Goal: Complete application form: Complete application form

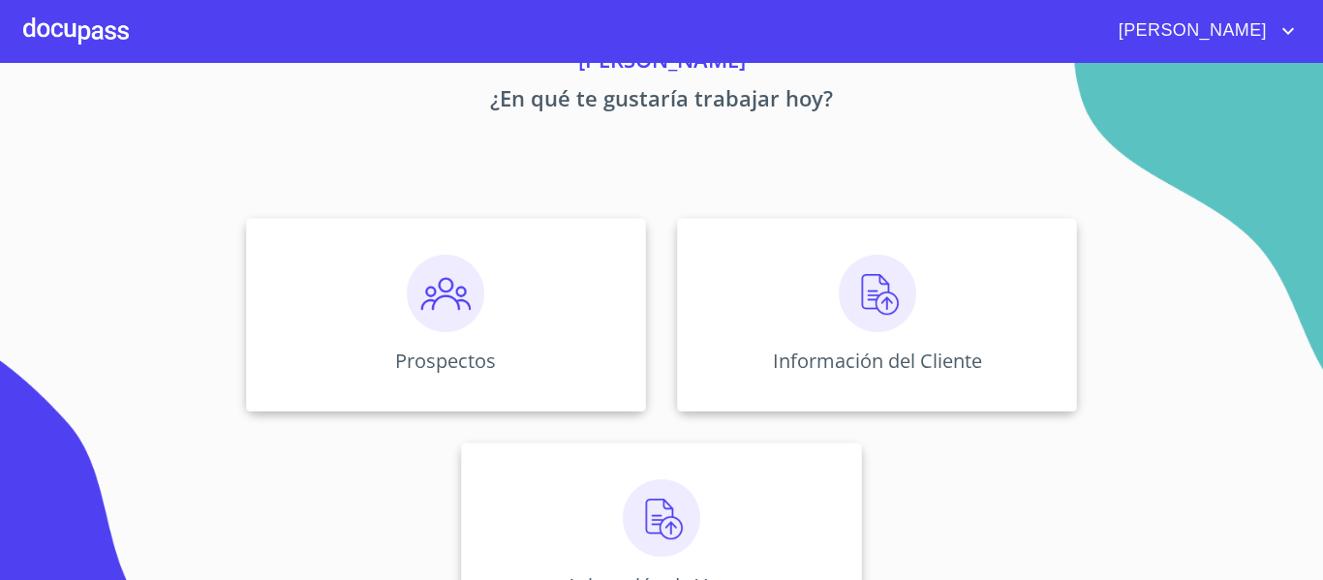
scroll to position [169, 0]
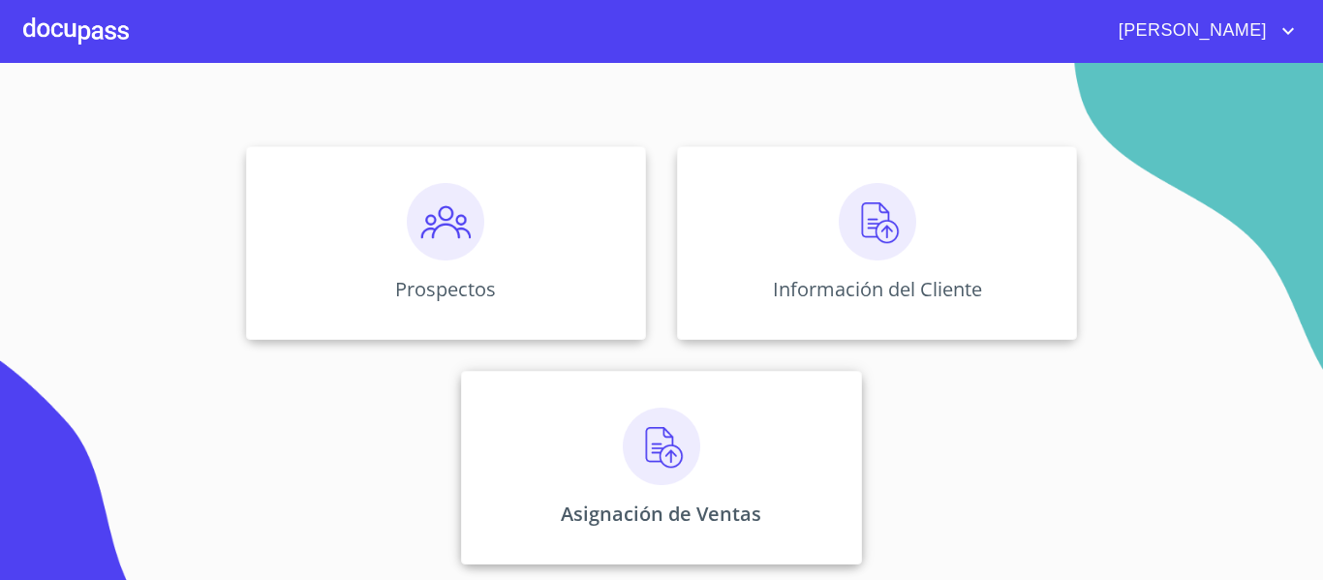
click at [659, 456] on img at bounding box center [662, 447] width 78 height 78
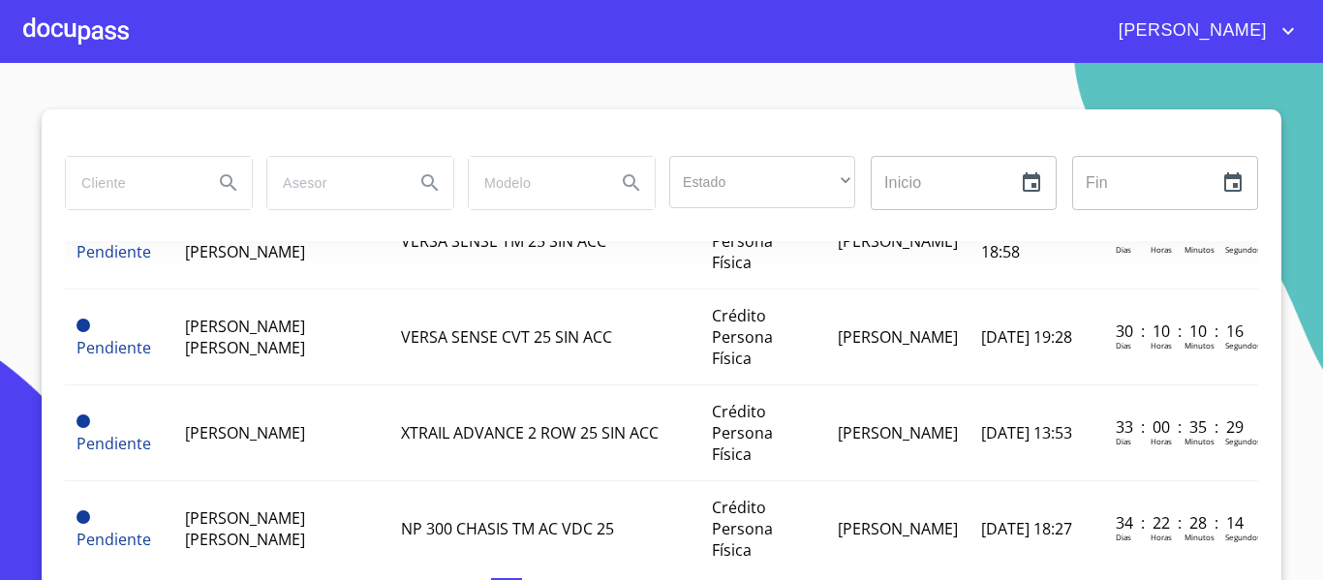
scroll to position [484, 0]
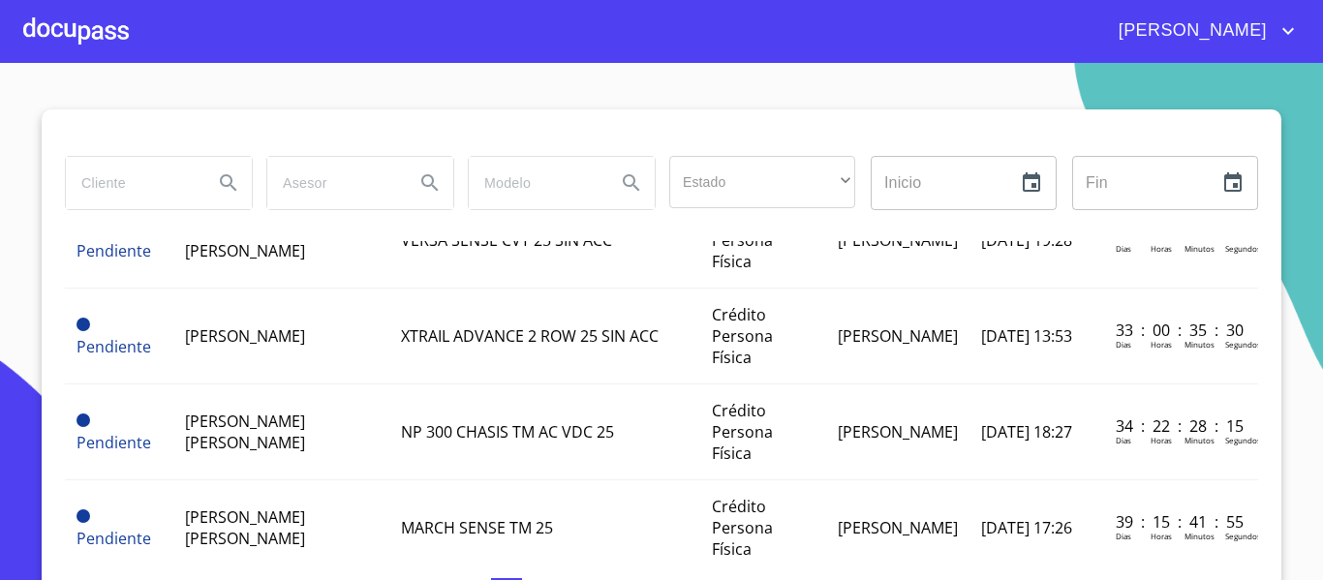
click at [140, 183] on input "search" at bounding box center [132, 183] width 132 height 52
type input "[PERSON_NAME]"
click at [220, 183] on icon "Search" at bounding box center [228, 182] width 16 height 16
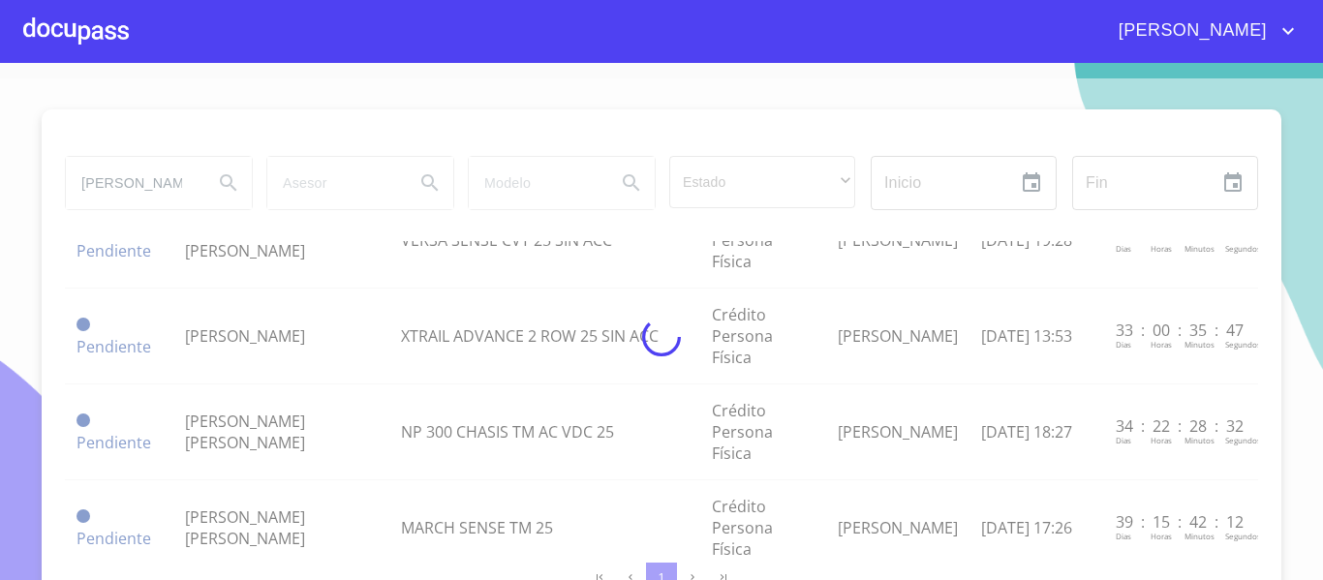
scroll to position [0, 0]
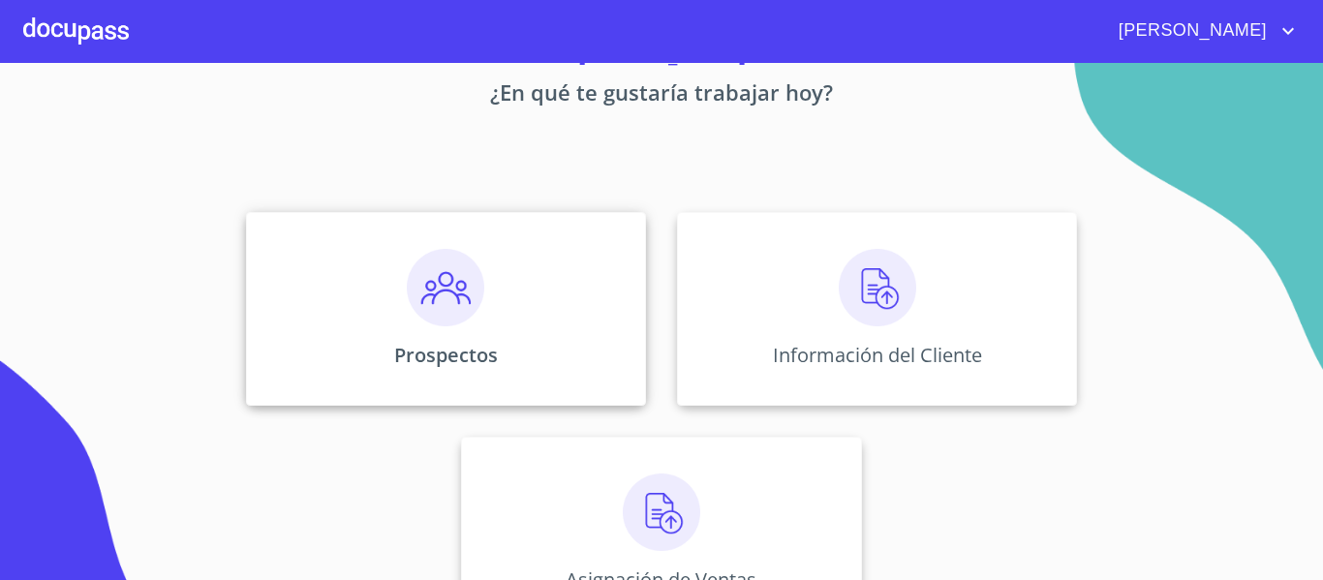
scroll to position [169, 0]
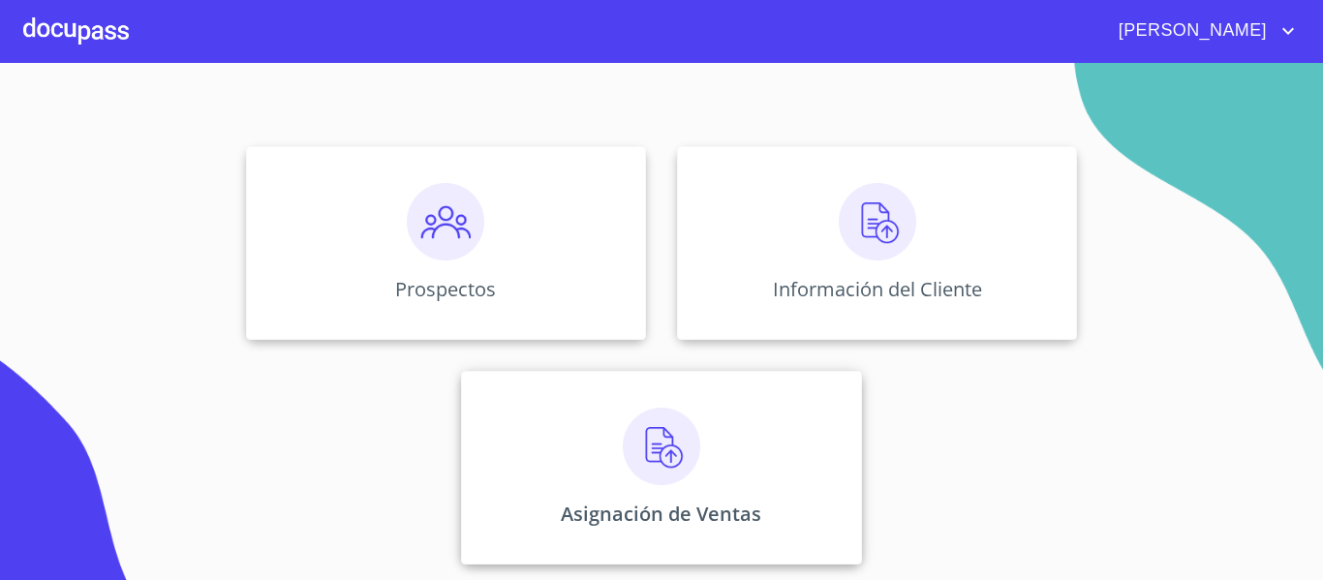
click at [651, 457] on img at bounding box center [662, 447] width 78 height 78
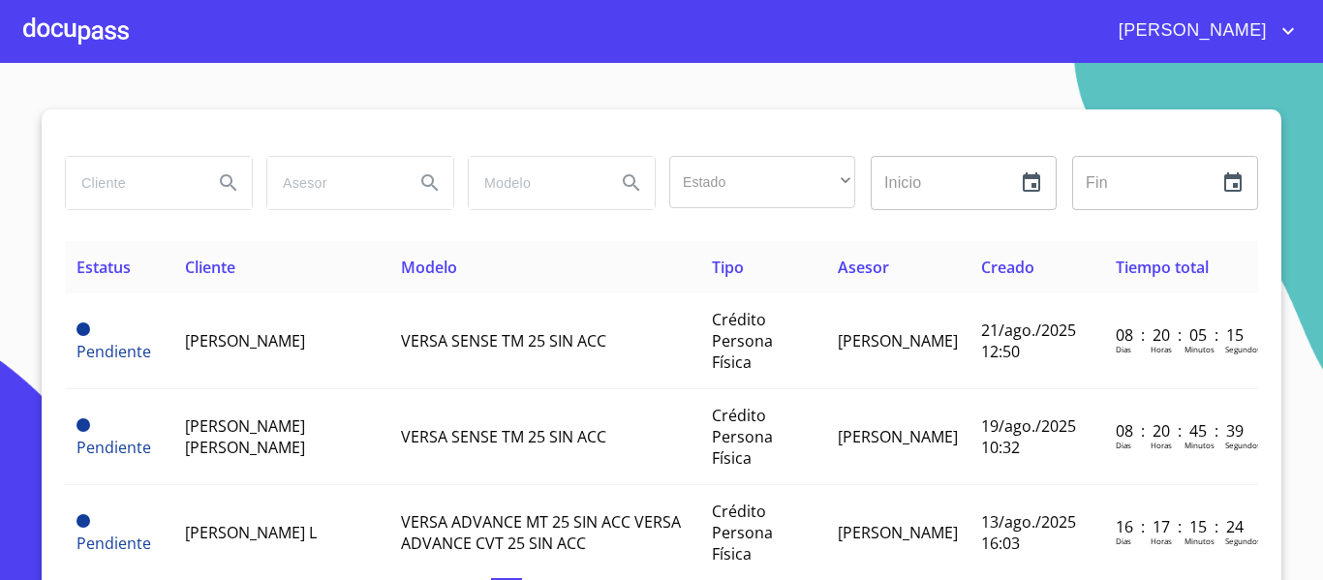
click at [133, 175] on input "search" at bounding box center [132, 183] width 132 height 52
type input "[PERSON_NAME]"
click at [217, 181] on icon "Search" at bounding box center [228, 182] width 23 height 23
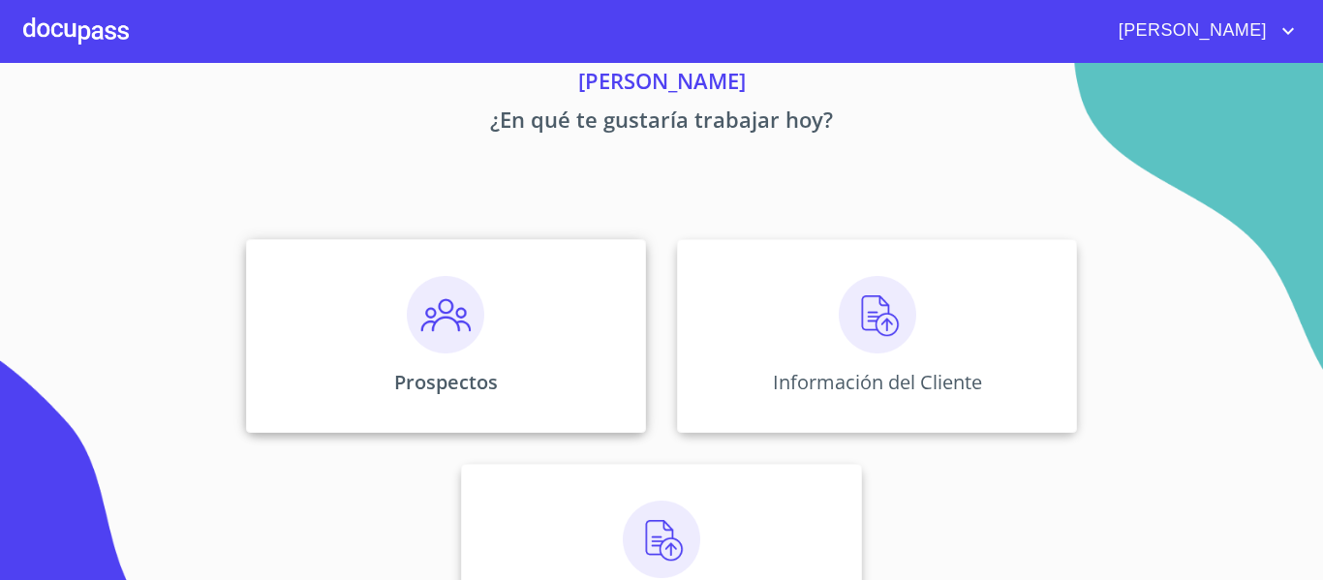
scroll to position [169, 0]
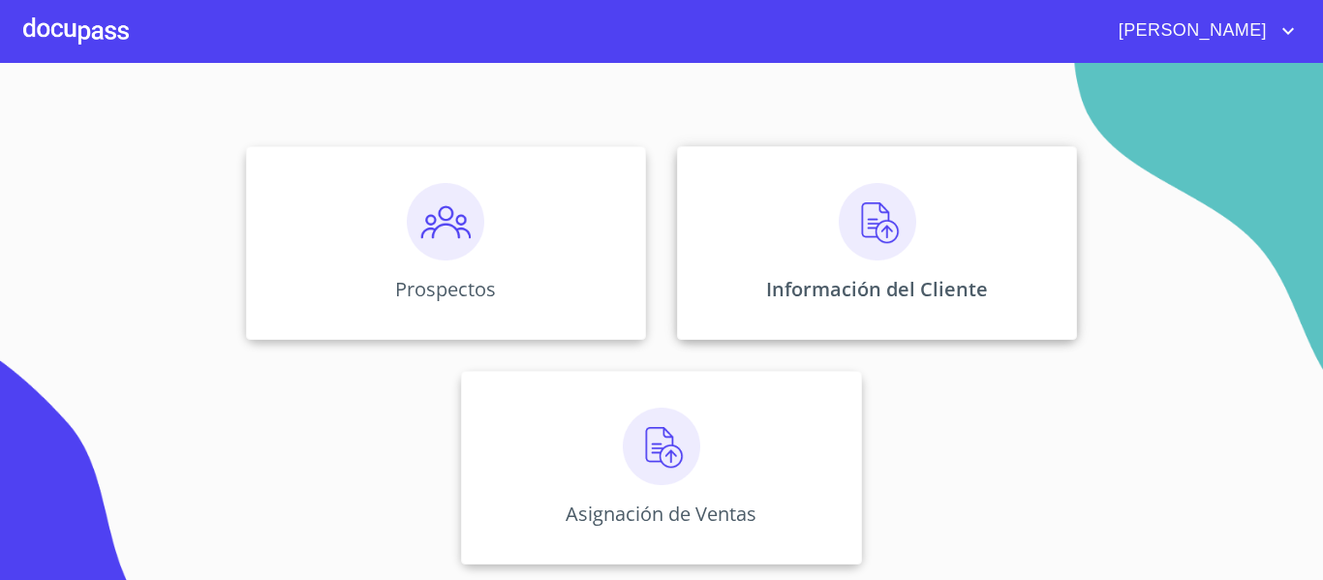
click at [882, 232] on img at bounding box center [878, 222] width 78 height 78
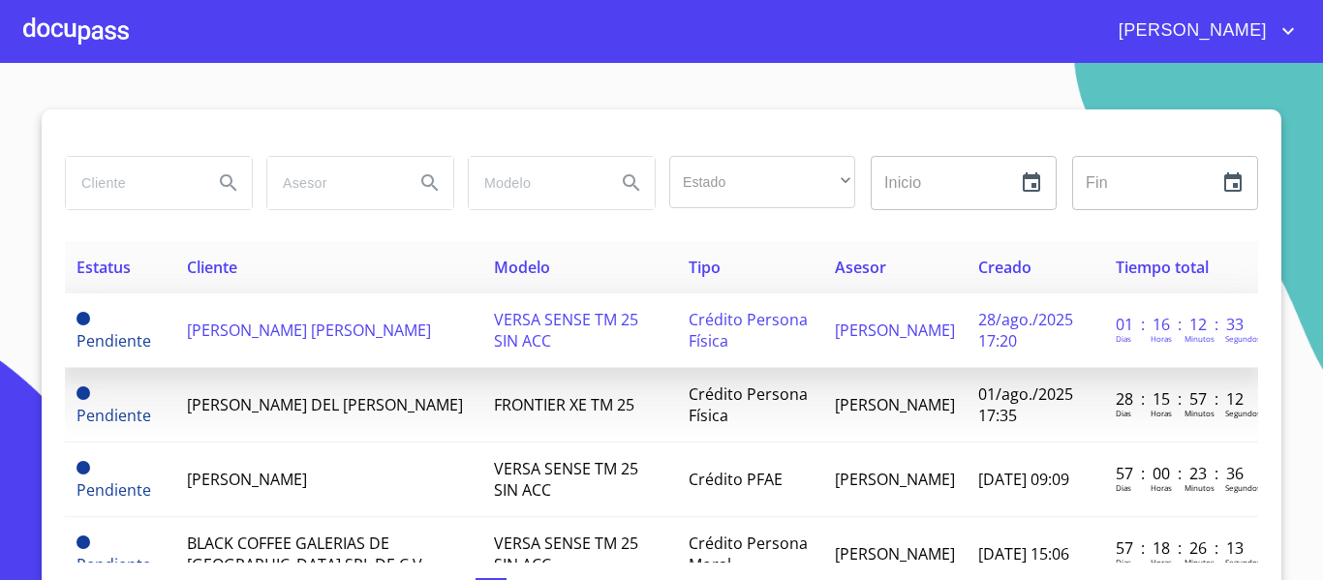
click at [494, 317] on span "VERSA SENSE TM 25 SIN ACC" at bounding box center [566, 330] width 144 height 43
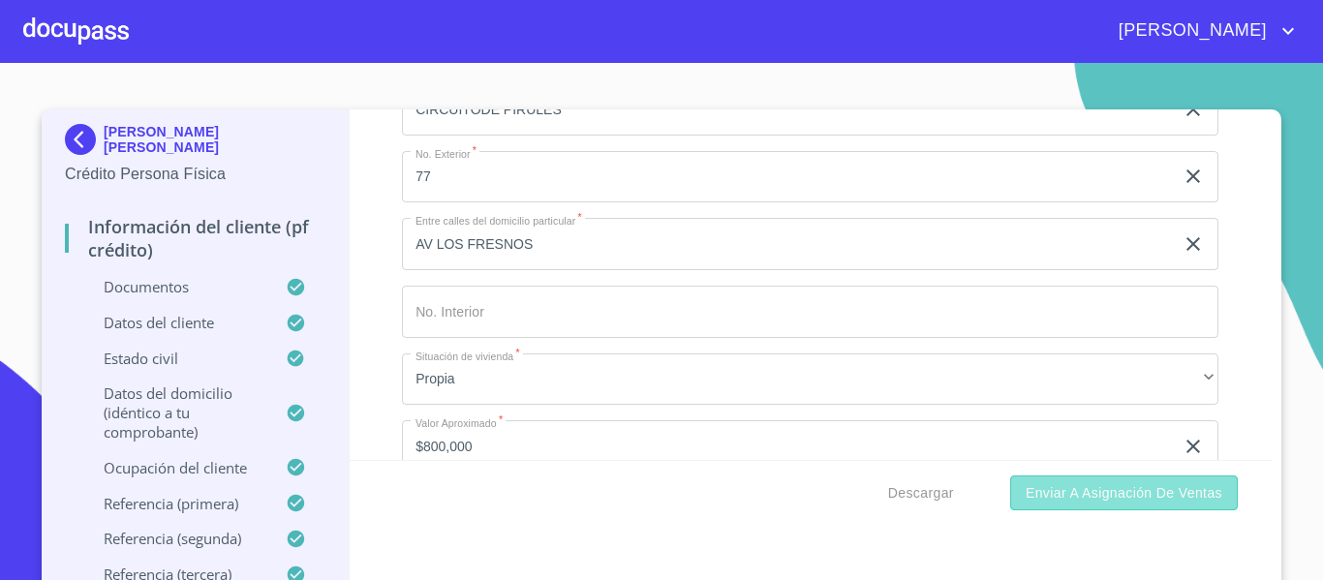
click at [1094, 498] on span "Enviar a Asignación de Ventas" at bounding box center [1124, 493] width 197 height 24
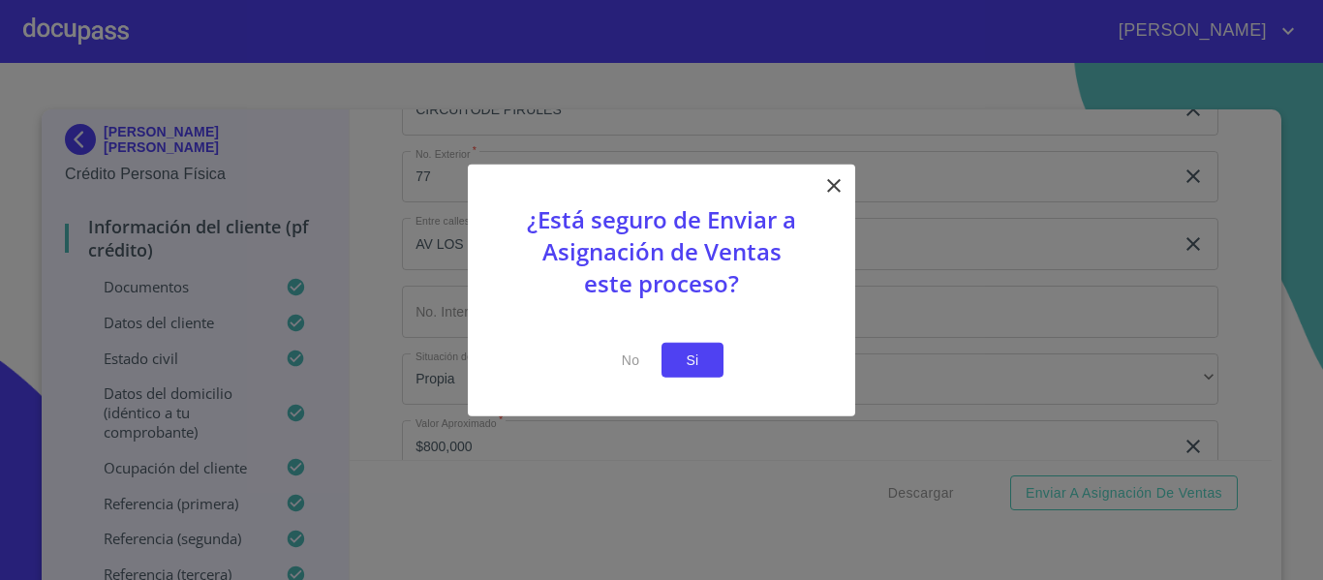
click at [689, 359] on span "Si" at bounding box center [692, 360] width 31 height 24
